Goal: Task Accomplishment & Management: Manage account settings

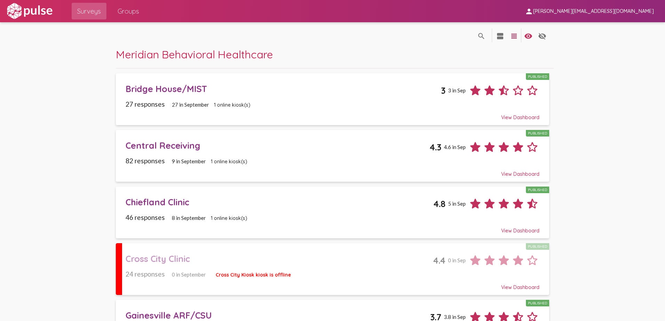
scroll to position [886, 0]
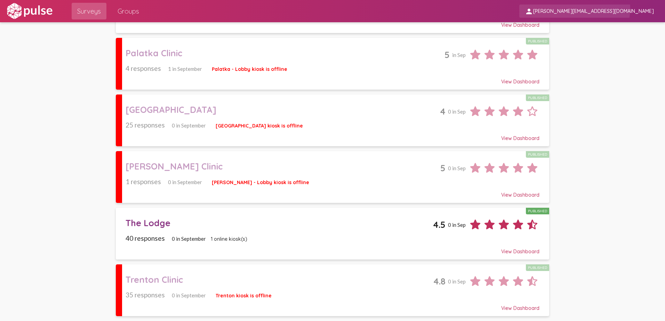
click at [627, 8] on span "[PERSON_NAME][EMAIL_ADDRESS][DOMAIN_NAME]" at bounding box center [593, 11] width 121 height 6
click at [579, 30] on button "Sign Out" at bounding box center [590, 29] width 39 height 17
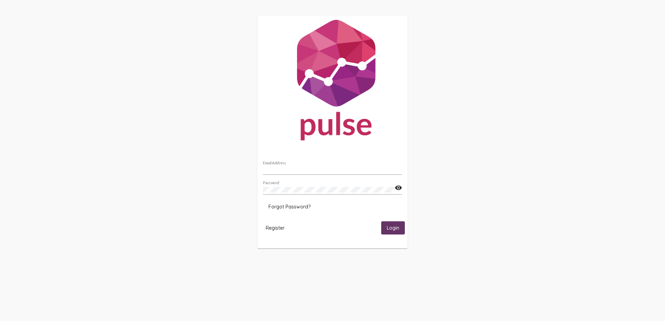
type input "[PERSON_NAME][EMAIL_ADDRESS][DOMAIN_NAME]"
click at [395, 227] on span "Login" at bounding box center [393, 228] width 13 height 6
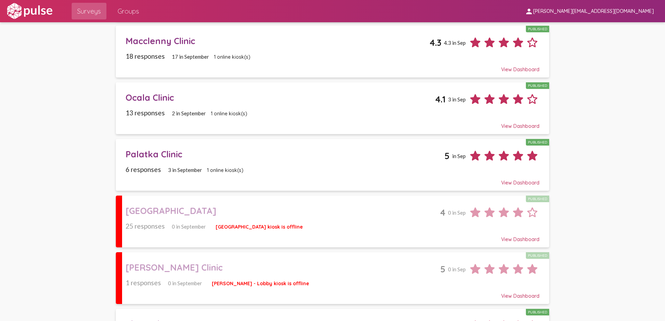
scroll to position [886, 0]
